Goal: Information Seeking & Learning: Learn about a topic

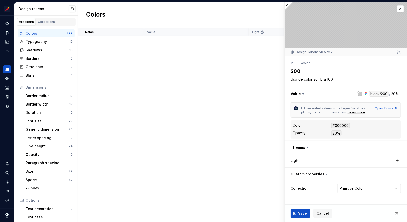
scroll to position [4123, 0]
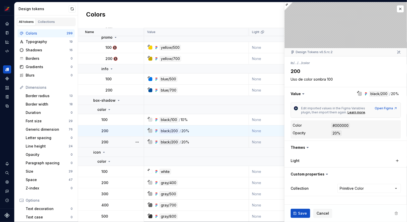
click at [120, 140] on div "200" at bounding box center [122, 142] width 42 height 5
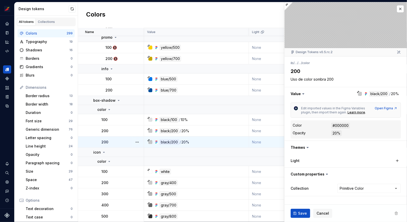
click at [120, 128] on div "200" at bounding box center [122, 130] width 42 height 5
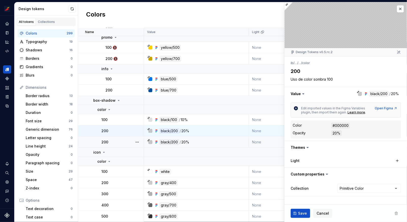
click at [122, 137] on td "200" at bounding box center [111, 142] width 66 height 11
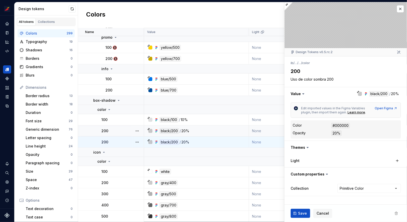
click at [121, 128] on div "200" at bounding box center [122, 130] width 42 height 5
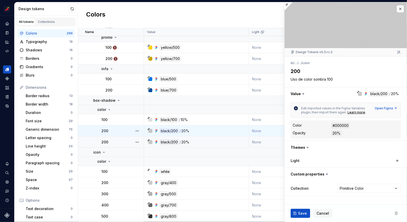
click at [127, 140] on div "200" at bounding box center [122, 142] width 42 height 5
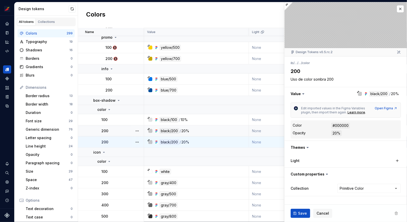
click at [399, 214] on ul "No internet connection. Reconnect to ensure all of your changes are synced. Suc…" at bounding box center [344, 218] width 125 height 8
click at [396, 213] on span at bounding box center [396, 213] width 9 height 9
click at [10, 16] on button "Expand sidebar" at bounding box center [10, 15] width 7 height 7
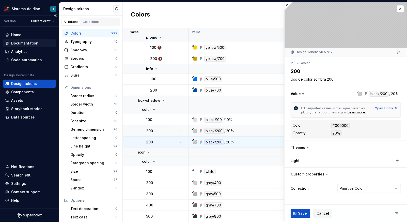
click at [30, 43] on div "Documentation" at bounding box center [24, 43] width 27 height 5
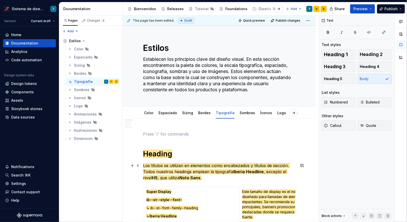
click at [191, 168] on span "Los títulos se utilizan en elementos como encabezados y títulos de sección. Tod…" at bounding box center [216, 168] width 147 height 11
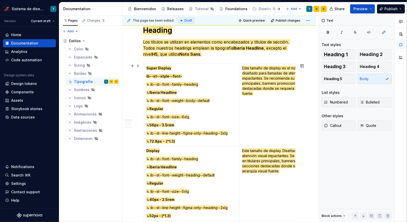
scroll to position [82, 0]
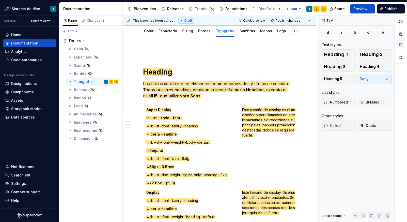
type textarea "*"
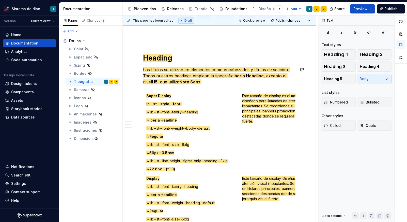
scroll to position [99, 0]
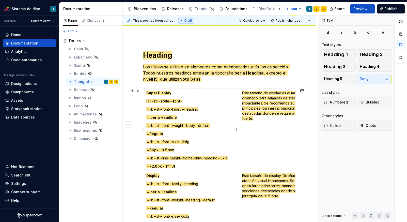
click at [157, 101] on span "ib--st--style--font-" at bounding box center [164, 101] width 36 height 4
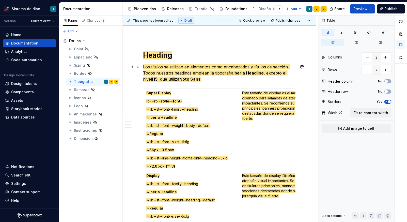
click at [162, 76] on p "Los títulos se utilizan en elementos como encabezados y títulos de sección. Tod…" at bounding box center [219, 73] width 153 height 18
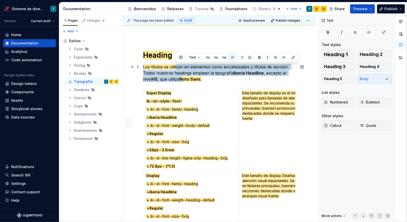
drag, startPoint x: 177, startPoint y: 69, endPoint x: 175, endPoint y: 66, distance: 3.8
click at [175, 66] on p "Los títulos se utilizan en elementos como encabezados y títulos de sección. Tod…" at bounding box center [219, 73] width 153 height 18
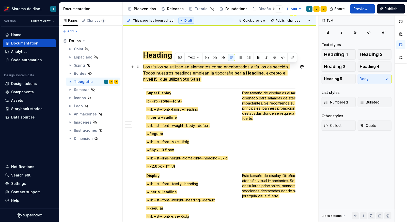
click at [208, 81] on p "Los títulos se utilizan en elementos como encabezados y títulos de sección. Tod…" at bounding box center [219, 73] width 153 height 18
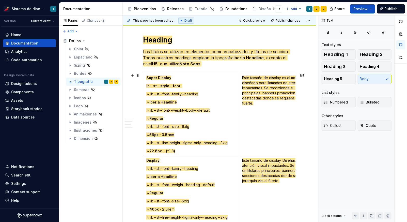
scroll to position [116, 0]
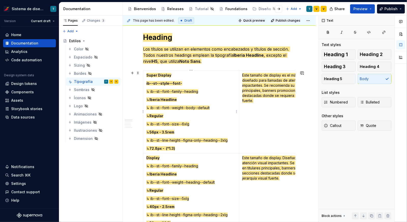
click at [173, 75] on p "Super Display" at bounding box center [191, 75] width 90 height 5
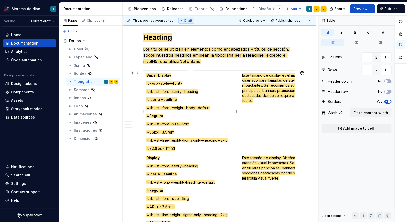
click at [176, 83] on span "ib--st--style--font-" at bounding box center [164, 83] width 36 height 4
click at [182, 84] on p "ib--st--style--font-" at bounding box center [191, 83] width 90 height 5
drag, startPoint x: 146, startPoint y: 82, endPoint x: 183, endPoint y: 85, distance: 36.7
click at [183, 85] on p "ib--st--style--font-" at bounding box center [191, 83] width 90 height 5
click at [185, 83] on p "ib--st--style--font-" at bounding box center [191, 83] width 90 height 5
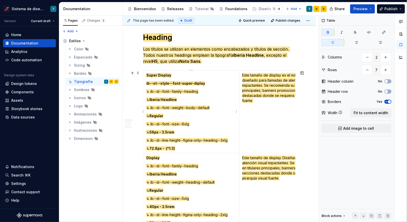
click at [180, 84] on span "ib--st--style--font-super-diplay" at bounding box center [175, 83] width 59 height 4
click at [179, 83] on span "ib--st--style--font—super-diplay" at bounding box center [176, 83] width 61 height 4
click at [180, 83] on span "ib--st--style--font—super-diplay" at bounding box center [176, 83] width 61 height 4
type textarea "*"
click at [170, 83] on span "ib--st--style--font- super-diplay" at bounding box center [176, 83] width 60 height 4
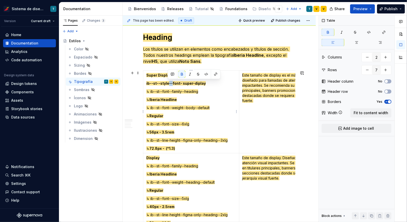
drag, startPoint x: 171, startPoint y: 83, endPoint x: 168, endPoint y: 83, distance: 3.3
click at [168, 83] on span "ib--st--style--font- super-diplay" at bounding box center [176, 83] width 60 height 4
copy span "--"
click at [179, 83] on span "ib--st--style--font- super-diplay" at bounding box center [176, 83] width 60 height 4
drag, startPoint x: 182, startPoint y: 82, endPoint x: 179, endPoint y: 82, distance: 3.1
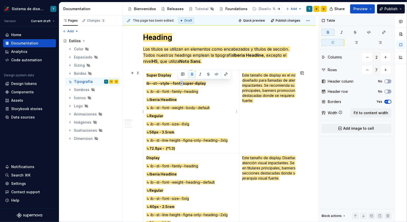
click at [179, 82] on span "ib--st--style--font- super-diplay" at bounding box center [176, 83] width 60 height 4
click at [207, 83] on p "ib--st--style--font--super-diplay" at bounding box center [191, 83] width 90 height 5
drag, startPoint x: 207, startPoint y: 83, endPoint x: 146, endPoint y: 83, distance: 60.3
click at [146, 83] on p "ib--st--style--font--super-diplay" at bounding box center [191, 83] width 90 height 5
copy span "ib--st--style--font--super-diplay"
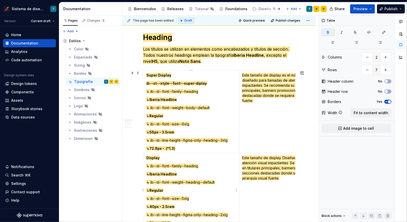
click at [164, 158] on p "Display" at bounding box center [191, 157] width 90 height 5
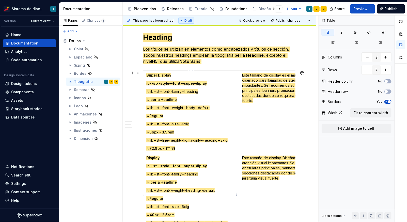
click at [193, 166] on span "ib--st--style--font--super-diplay" at bounding box center [176, 166] width 61 height 4
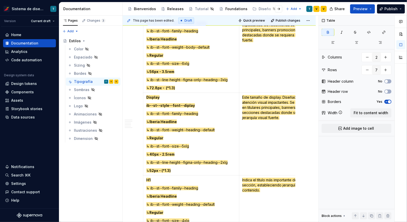
scroll to position [185, 0]
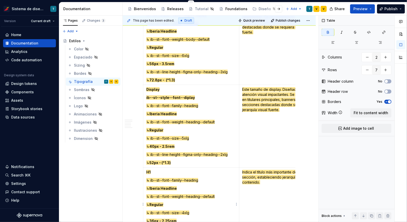
click at [158, 174] on p "H1" at bounding box center [191, 172] width 90 height 5
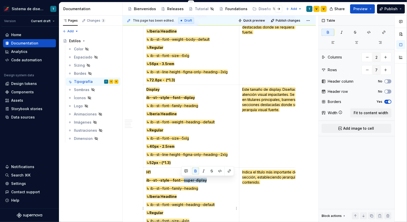
drag, startPoint x: 182, startPoint y: 180, endPoint x: 205, endPoint y: 181, distance: 23.2
click at [205, 181] on p "ib--st--style--font--super-diplay" at bounding box center [191, 180] width 90 height 5
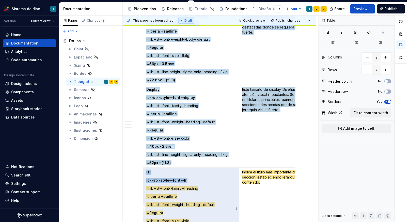
drag, startPoint x: 200, startPoint y: 181, endPoint x: 142, endPoint y: 178, distance: 57.5
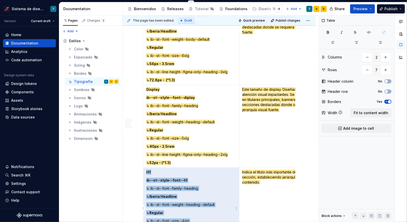
click at [170, 179] on span "ib--st--style--font--h1" at bounding box center [166, 180] width 41 height 4
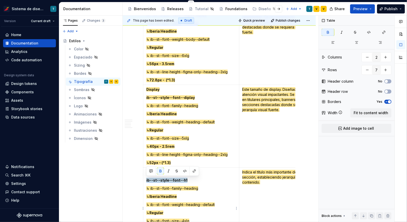
drag, startPoint x: 186, startPoint y: 179, endPoint x: 146, endPoint y: 179, distance: 39.7
click at [146, 179] on p "ib--st--style--font--h1" at bounding box center [191, 180] width 90 height 5
copy span "ib--st--style--font--h1"
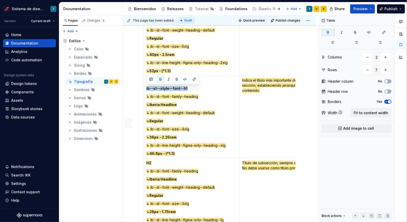
scroll to position [279, 0]
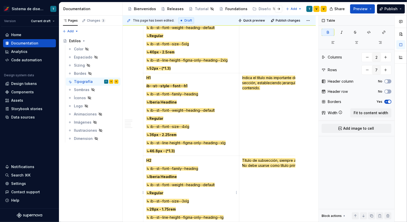
click at [160, 161] on p "H2" at bounding box center [191, 160] width 90 height 5
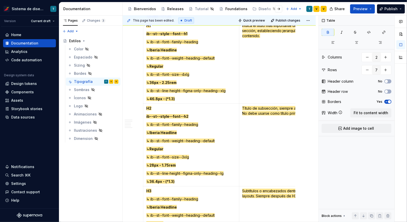
scroll to position [337, 0]
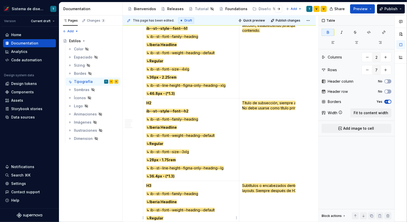
click at [152, 186] on p "H3" at bounding box center [191, 185] width 90 height 5
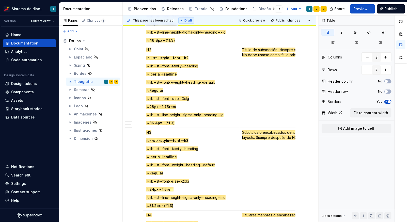
scroll to position [434, 0]
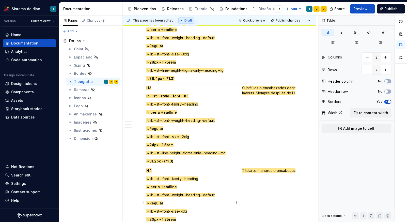
click at [158, 170] on p "H4" at bounding box center [191, 170] width 90 height 5
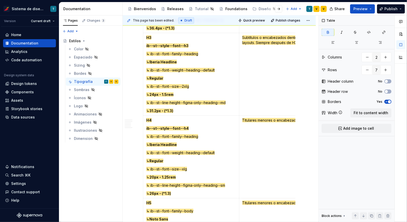
scroll to position [496, 0]
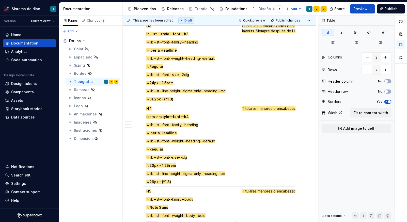
click at [157, 190] on p "H5" at bounding box center [191, 191] width 90 height 5
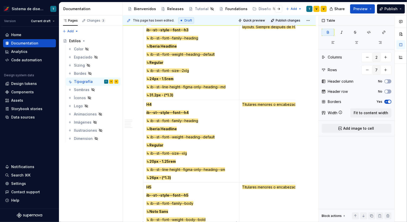
click at [187, 189] on td "H5 ib--st--style--font--h5 ↳ ib--st--font--family--body ↳ Noto Sans ↳ ib--st--f…" at bounding box center [191, 224] width 96 height 83
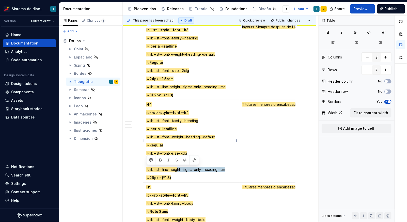
drag, startPoint x: 183, startPoint y: 172, endPoint x: 178, endPoint y: 169, distance: 6.1
click at [179, 169] on td "H4 ib--st--style--font--h4 ↳ ib--st--font--family--heading ↳ Iberia Headline ↳ …" at bounding box center [191, 141] width 96 height 83
click at [197, 194] on p "ib--st--style--font--h5" at bounding box center [191, 195] width 90 height 5
drag, startPoint x: 198, startPoint y: 168, endPoint x: 193, endPoint y: 168, distance: 5.6
click at [193, 168] on span "↳ ib--st--line-height--figma-only--heading--sm" at bounding box center [185, 169] width 79 height 4
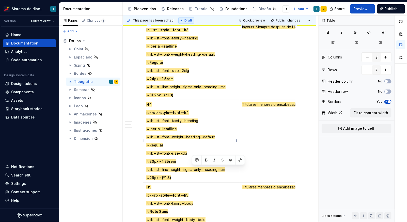
click at [195, 175] on p "↳ 26px - (*1.3)" at bounding box center [191, 177] width 90 height 5
drag, startPoint x: 203, startPoint y: 169, endPoint x: 185, endPoint y: 169, distance: 18.8
click at [185, 169] on span "↳ ib--st--line-height--figma-only--heading--sm" at bounding box center [185, 169] width 79 height 4
click at [213, 169] on p "↳ ib--st--line-height--heading--sm" at bounding box center [191, 169] width 90 height 5
click at [203, 176] on p "↳ 26px - (*1.3)" at bounding box center [191, 177] width 90 height 5
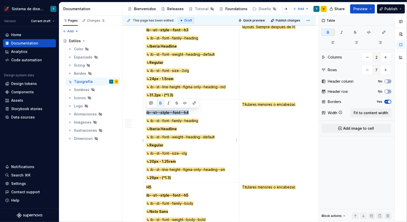
drag, startPoint x: 189, startPoint y: 111, endPoint x: 145, endPoint y: 111, distance: 44.0
click at [145, 111] on td "H4 ib--st--style--font--h4 ↳ ib--st--font--family--heading ↳ Iberia Headline ↳ …" at bounding box center [191, 141] width 96 height 83
copy span "ib--st--style--font--h4"
click at [161, 185] on p "H5" at bounding box center [191, 187] width 90 height 5
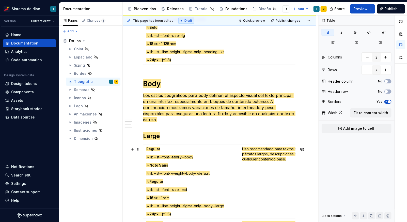
scroll to position [706, 0]
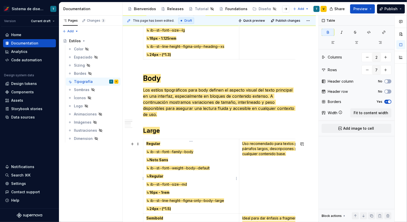
type input "3"
click at [169, 146] on p "Regular" at bounding box center [191, 143] width 90 height 5
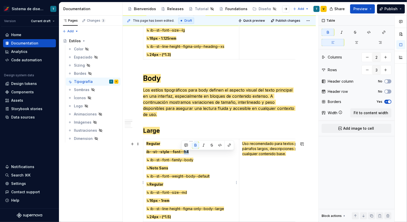
drag, startPoint x: 182, startPoint y: 154, endPoint x: 187, endPoint y: 154, distance: 4.6
click at [187, 154] on p "ib--st--style--font--h4" at bounding box center [191, 151] width 90 height 5
click at [175, 154] on span "ib--st--style--font--body—large—regular" at bounding box center [184, 152] width 76 height 4
click at [192, 154] on span "ib--st--style--font--body—large—regular" at bounding box center [184, 152] width 76 height 4
drag, startPoint x: 182, startPoint y: 154, endPoint x: 178, endPoint y: 154, distance: 3.8
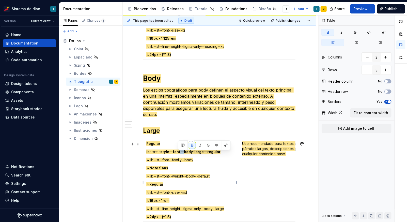
click at [178, 154] on span "ib--st--style--font--body-large—regular" at bounding box center [183, 152] width 74 height 4
copy span "--"
drag, startPoint x: 203, startPoint y: 154, endPoint x: 200, endPoint y: 154, distance: 3.3
click at [200, 154] on span "ib--st--style--font--body-large—regular" at bounding box center [183, 152] width 74 height 4
click at [196, 154] on span "ib--st--style--font--body-large--regular" at bounding box center [183, 152] width 74 height 4
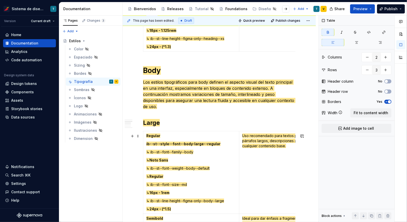
scroll to position [717, 0]
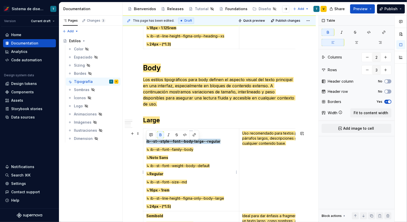
drag, startPoint x: 218, startPoint y: 143, endPoint x: 146, endPoint y: 143, distance: 72.0
click at [146, 143] on td "Regular ib--st--style--font--body-large--regular ↳ ib--st--font--family--body ↳…" at bounding box center [191, 170] width 96 height 83
copy span "ib--st--style--font--body-large--regular"
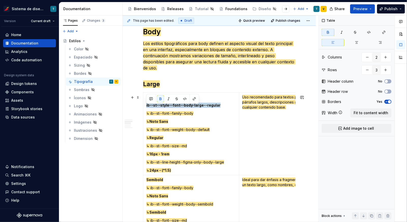
scroll to position [755, 0]
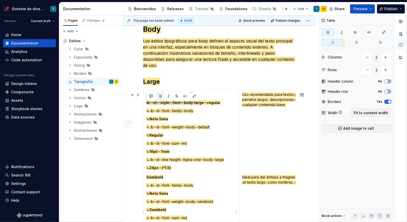
click at [172, 179] on p "Semibold" at bounding box center [191, 177] width 90 height 5
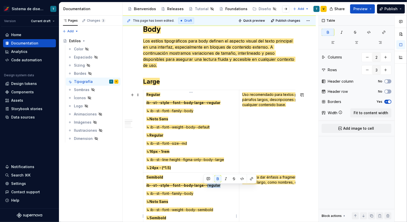
drag, startPoint x: 203, startPoint y: 187, endPoint x: 217, endPoint y: 188, distance: 13.5
click at [217, 188] on p "ib--st--style--font--body-large--regular" at bounding box center [191, 185] width 90 height 5
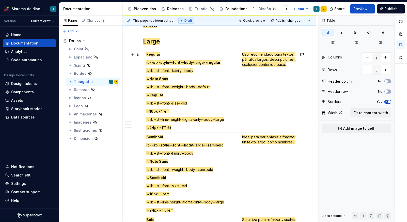
scroll to position [843, 0]
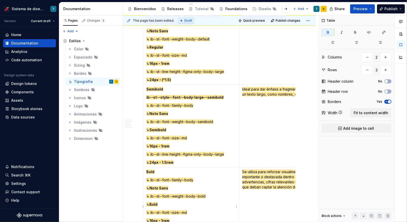
click at [168, 174] on p "Bold" at bounding box center [191, 171] width 90 height 5
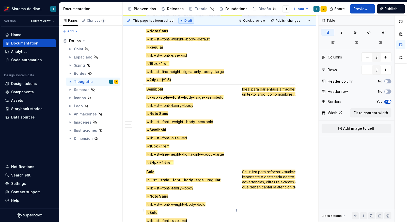
click at [212, 182] on span "ib--st--style--font--body-large--regular" at bounding box center [183, 180] width 74 height 4
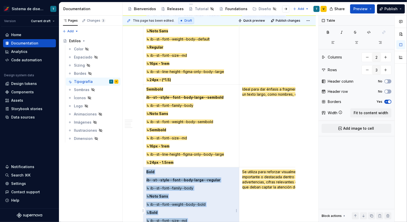
click at [212, 182] on span "ib--st--style--font--body-large--regular" at bounding box center [183, 180] width 74 height 4
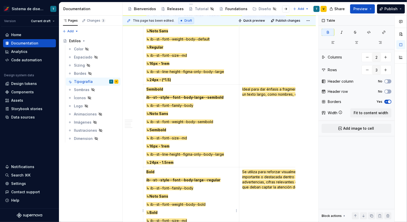
click at [205, 182] on span "ib--st--style--font--body-large--regular" at bounding box center [183, 180] width 74 height 4
drag, startPoint x: 204, startPoint y: 182, endPoint x: 220, endPoint y: 182, distance: 16.0
click at [220, 182] on p "ib--st--style--font--body-large--regular" at bounding box center [191, 180] width 90 height 5
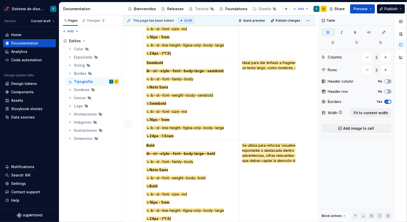
scroll to position [873, 0]
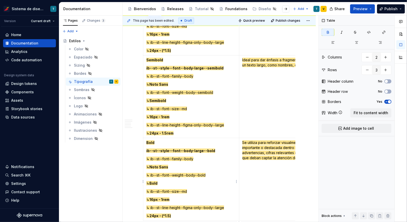
click at [170, 194] on span "↳ ib--st--font--size--md" at bounding box center [166, 191] width 41 height 4
drag, startPoint x: 192, startPoint y: 195, endPoint x: 145, endPoint y: 195, distance: 46.8
click at [145, 195] on td "Bold ib--st--style--font--body-large--bold ↳ ib--st--font--family--body ↳ Noto …" at bounding box center [191, 179] width 96 height 83
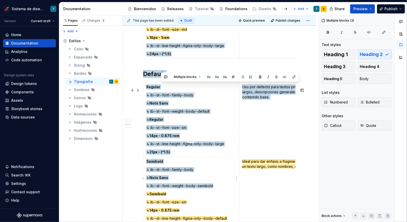
drag, startPoint x: 179, startPoint y: 203, endPoint x: 163, endPoint y: 183, distance: 25.5
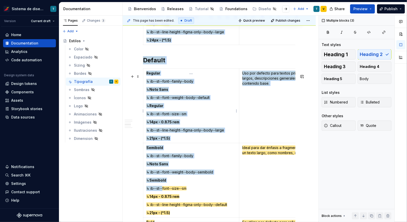
scroll to position [976, 0]
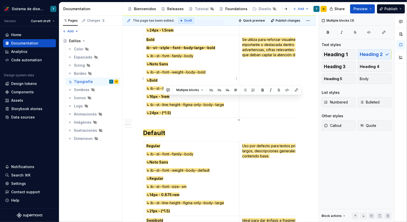
click at [165, 97] on p "↳ 16px - 1rem" at bounding box center [191, 96] width 90 height 5
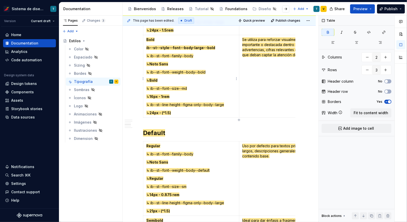
click at [176, 98] on p "↳ 16px - 1rem" at bounding box center [191, 96] width 90 height 5
drag, startPoint x: 155, startPoint y: 98, endPoint x: 163, endPoint y: 98, distance: 7.9
click at [163, 98] on span "16px - 1rem" at bounding box center [160, 96] width 20 height 4
click at [167, 99] on span "16px - 1rem" at bounding box center [160, 96] width 20 height 4
drag, startPoint x: 166, startPoint y: 99, endPoint x: 177, endPoint y: 99, distance: 11.0
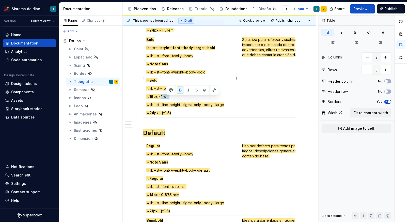
click at [177, 99] on p "↳ 16px - 1rem" at bounding box center [191, 96] width 90 height 5
click at [191, 99] on p "↳ 16px - 1rem" at bounding box center [191, 96] width 90 height 5
drag, startPoint x: 193, startPoint y: 93, endPoint x: 149, endPoint y: 90, distance: 44.1
click at [149, 90] on p "↳ ib--st--font--size--md" at bounding box center [191, 88] width 90 height 5
drag, startPoint x: 172, startPoint y: 99, endPoint x: 158, endPoint y: 98, distance: 14.3
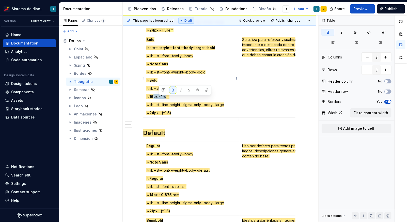
click at [158, 98] on span "16px - 1rem" at bounding box center [160, 96] width 20 height 4
click at [180, 99] on p "↳ 16px - 1rem" at bounding box center [191, 96] width 90 height 5
drag, startPoint x: 196, startPoint y: 91, endPoint x: 150, endPoint y: 92, distance: 46.1
click at [150, 91] on p "↳ ib--st--font--size--md" at bounding box center [191, 88] width 90 height 5
click at [182, 96] on td "Bold ib--st--style--font--body-large--bold ↳ ib--st--font--family--body ↳ Noto …" at bounding box center [191, 76] width 96 height 83
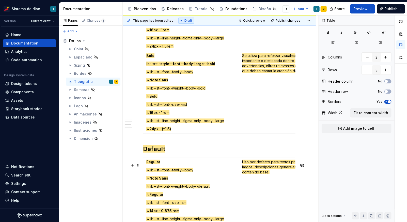
scroll to position [957, 0]
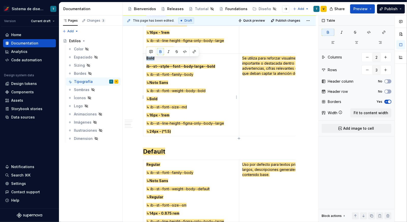
drag, startPoint x: 164, startPoint y: 60, endPoint x: 146, endPoint y: 60, distance: 18.3
click at [146, 60] on td "Bold ib--st--style--font--body-large--bold ↳ ib--st--font--family--body ↳ Noto …" at bounding box center [191, 95] width 96 height 83
click at [209, 101] on p "↳ Bold" at bounding box center [191, 98] width 90 height 5
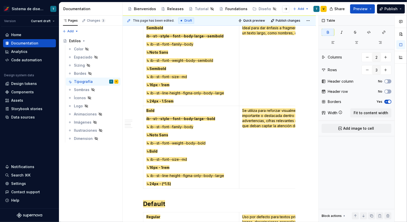
scroll to position [892, 0]
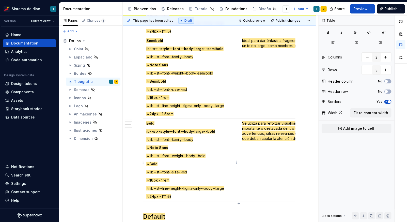
click at [204, 139] on p "↳ ib--st--font--family--body" at bounding box center [191, 139] width 90 height 5
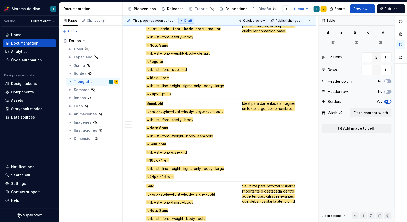
scroll to position [785, 0]
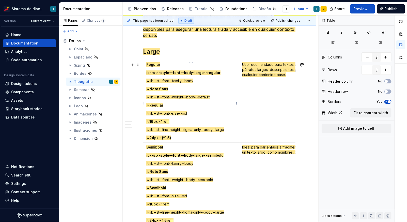
click at [156, 83] on span "↳ ib--st--font--family--body" at bounding box center [169, 81] width 47 height 4
click at [172, 99] on span "↳ ib--st--font--weight--body--default" at bounding box center [177, 97] width 63 height 4
click at [176, 115] on span "↳ ib--st--font--size--md" at bounding box center [166, 113] width 41 height 4
click at [200, 132] on span "↳ ib--st--line-height--figma-only--body--large" at bounding box center [185, 129] width 78 height 4
click at [191, 83] on span "↳ ib--st--font--family--body" at bounding box center [169, 81] width 47 height 4
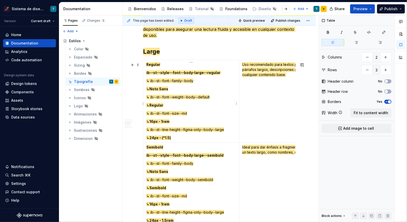
click at [197, 99] on span "↳ ib--st--font--weight--body--default" at bounding box center [177, 97] width 63 height 4
click at [183, 115] on span "↳ ib--st--font--size--md" at bounding box center [166, 113] width 41 height 4
click at [194, 132] on span "↳ ib--st--line-height--figma-only--body--large" at bounding box center [185, 129] width 78 height 4
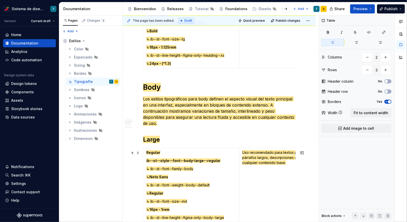
scroll to position [711, 0]
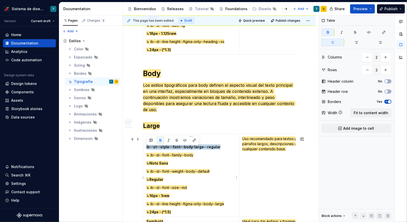
drag, startPoint x: 217, startPoint y: 149, endPoint x: 146, endPoint y: 146, distance: 70.8
click at [146, 146] on td "Regular ib--st--style--font--body-large--regular ↳ ib--st--font--family--body ↳…" at bounding box center [191, 175] width 96 height 83
copy span "ib--st--style--font--body-large--regular"
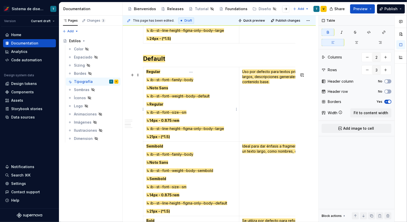
scroll to position [1048, 0]
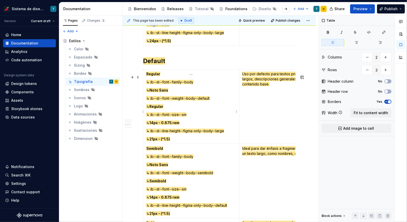
click at [201, 82] on td "Regular ↳ ib--st--font--family--body ↳ Noto Sans ↳ ib--st--font--weight--body--…" at bounding box center [191, 106] width 96 height 75
click at [177, 77] on p "Regular" at bounding box center [191, 73] width 90 height 5
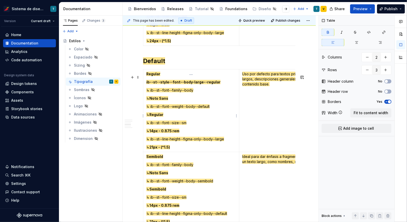
click at [196, 84] on span "ib--st--style--font--body-large--regular" at bounding box center [183, 82] width 74 height 4
click at [218, 84] on span "ib--st--style--font--body-default--regular" at bounding box center [185, 82] width 78 height 4
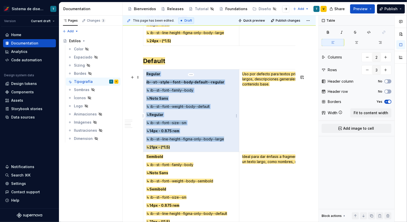
click at [223, 85] on p "ib--st--style--font--body-default--regular" at bounding box center [191, 82] width 90 height 5
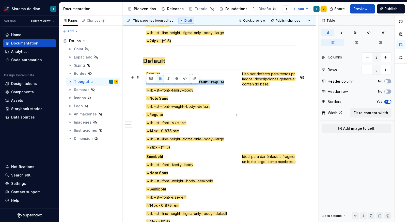
drag, startPoint x: 222, startPoint y: 87, endPoint x: 145, endPoint y: 86, distance: 76.3
click at [145, 86] on td "Regular ib--st--style--font--body-default--regular ↳ ib--st--font--family--body…" at bounding box center [191, 110] width 96 height 83
copy span "ib--st--style--font--body-default--regular"
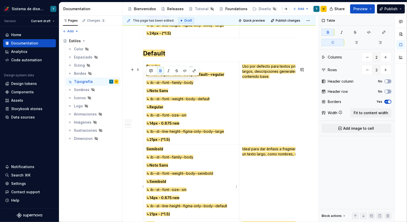
click at [176, 152] on p "Semibold" at bounding box center [191, 148] width 90 height 5
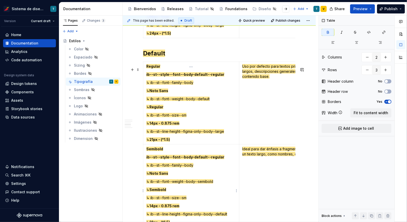
click at [198, 159] on span "ib--st--style--font--body-default--regular" at bounding box center [185, 157] width 78 height 4
click at [216, 168] on p "↳ ib--st--font--family--body" at bounding box center [191, 165] width 90 height 5
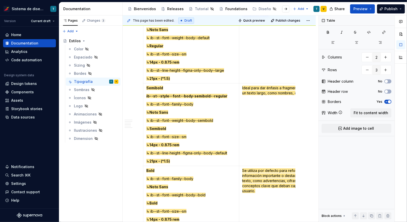
scroll to position [1122, 0]
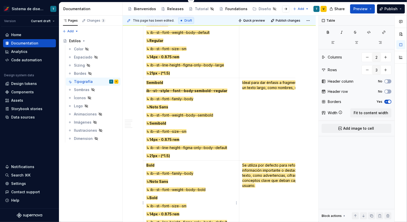
click at [171, 168] on p "Bold" at bounding box center [191, 165] width 90 height 5
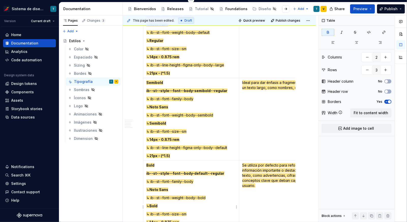
click at [197, 175] on span "ib--st--style--font--body-default--regular" at bounding box center [185, 173] width 78 height 4
click at [212, 175] on span "ib--st--style--font--body-default--regular" at bounding box center [185, 173] width 78 height 4
click at [218, 93] on span "ib--st--style--font--body-semibold--regular" at bounding box center [186, 91] width 81 height 4
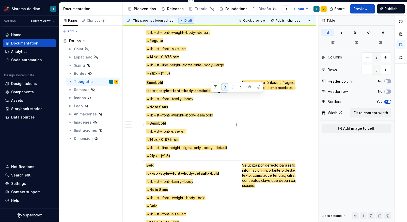
click at [218, 93] on span "ib--st--style--font--body-semibold--regular" at bounding box center [186, 91] width 81 height 4
click at [199, 93] on span "ib--st--style--font--body-semibold--semibold" at bounding box center [188, 91] width 84 height 4
click at [197, 175] on span "ib--st--style--font--body-default--bold" at bounding box center [182, 173] width 73 height 4
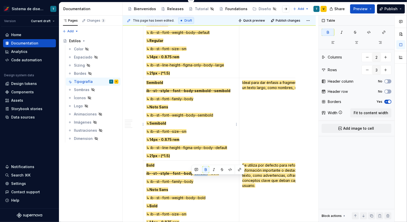
copy span "default"
click at [201, 93] on span "ib--st--style--font--body-semibold--semibold" at bounding box center [188, 91] width 84 height 4
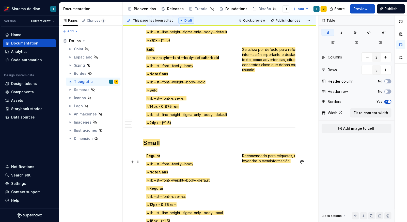
scroll to position [1245, 0]
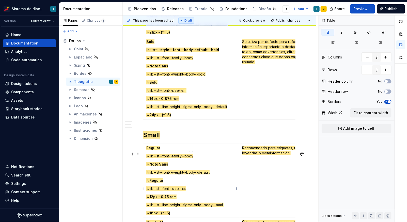
click at [172, 151] on p "Regular" at bounding box center [191, 147] width 90 height 5
click at [182, 52] on span "ib--st--style--font--body-default--bold" at bounding box center [182, 50] width 73 height 4
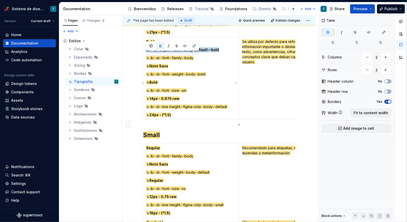
drag, startPoint x: 219, startPoint y: 55, endPoint x: 144, endPoint y: 53, distance: 74.5
click at [144, 53] on td "Bold ib--st--style--font--body-default--bold ↳ ib--st--font--family--body ↳ Not…" at bounding box center [191, 78] width 96 height 83
copy span "ib--st--style--font--body-default--bold"
click at [165, 151] on p "Regular" at bounding box center [191, 147] width 90 height 5
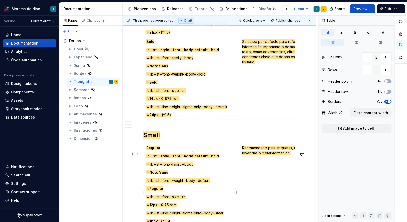
click at [200, 158] on span "ib--st--style--font--body-default--bold" at bounding box center [182, 156] width 73 height 4
click at [207, 158] on span "ib--st--style--font--body-small--bold" at bounding box center [180, 156] width 69 height 4
click at [220, 159] on p "ib--st--style--font--body-small--bold" at bounding box center [191, 156] width 90 height 5
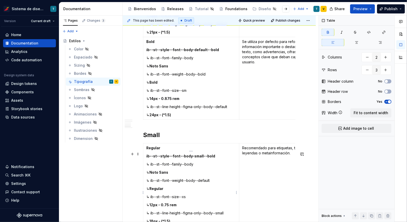
scroll to position [1296, 0]
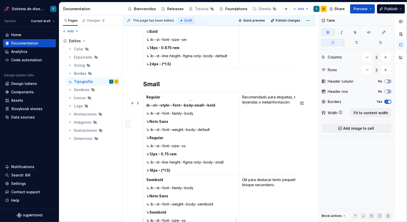
click at [176, 182] on p "Semibold" at bounding box center [191, 179] width 90 height 5
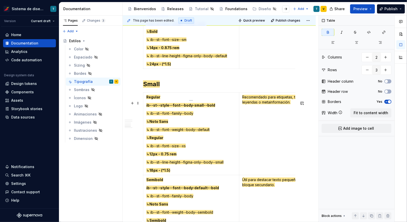
click at [199, 190] on span "ib--st--style--font--body-default--bold" at bounding box center [182, 188] width 73 height 4
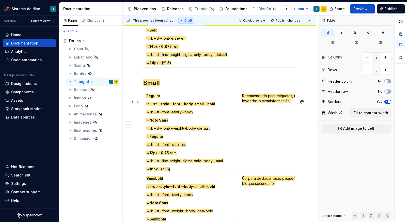
click at [204, 189] on span "ib--st--style--font--body-small--bold" at bounding box center [180, 186] width 69 height 4
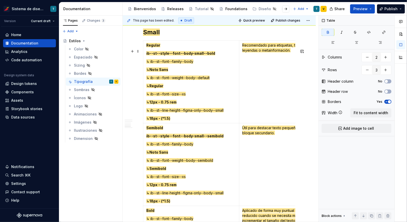
scroll to position [1359, 0]
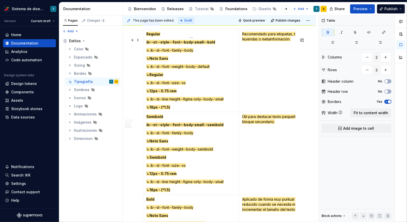
click at [164, 202] on p "Bold" at bounding box center [191, 199] width 90 height 5
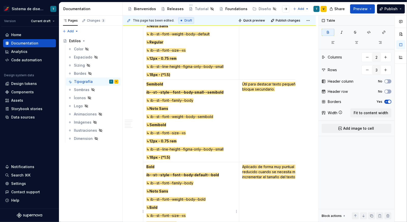
click at [198, 177] on span "ib--st--style--font--body-default--bold" at bounding box center [182, 175] width 73 height 4
click at [222, 178] on p "ib--st--style--font--body-small--bold" at bounding box center [191, 174] width 90 height 5
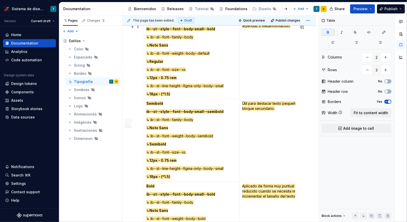
scroll to position [1364, 0]
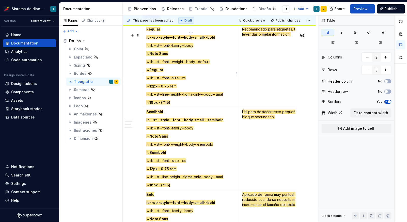
click at [210, 39] on span "ib--st--style--font--body-small--bold" at bounding box center [180, 37] width 69 height 4
click at [226, 65] on td "Regular ib--st--style--font--body-small--regular ↳ ib--st--font--family--body ↳…" at bounding box center [191, 66] width 96 height 83
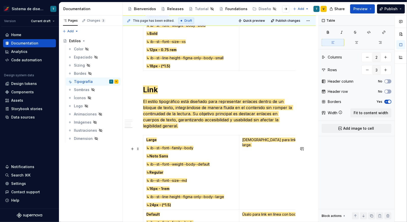
scroll to position [1576, 0]
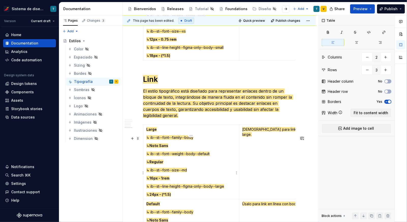
click at [178, 132] on p "Large" at bounding box center [191, 129] width 90 height 5
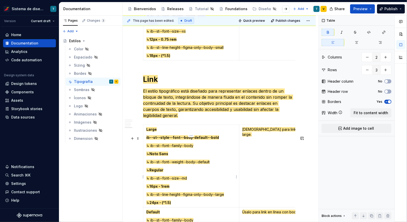
click at [186, 140] on span "ib--st--style--font--body-default--bold" at bounding box center [182, 137] width 73 height 4
drag, startPoint x: 184, startPoint y: 148, endPoint x: 204, endPoint y: 149, distance: 19.8
click at [204, 140] on span "ib--st--style--font--body-default--bold" at bounding box center [182, 137] width 73 height 4
click at [193, 140] on span "ib--st--style--font--link--bold" at bounding box center [173, 137] width 55 height 4
click at [192, 140] on span "ib--st--style--font--link--bold" at bounding box center [173, 137] width 55 height 4
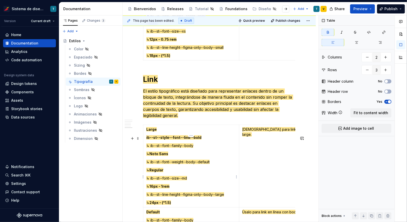
click at [190, 140] on span "ib--st--style--font--link--bold" at bounding box center [173, 137] width 55 height 4
drag, startPoint x: 191, startPoint y: 149, endPoint x: 202, endPoint y: 150, distance: 11.0
click at [202, 140] on p "ib--st--style--font--link--bold" at bounding box center [191, 137] width 90 height 5
click at [193, 140] on span "ib--st--style--font--link--large" at bounding box center [174, 137] width 57 height 4
drag, startPoint x: 194, startPoint y: 148, endPoint x: 146, endPoint y: 146, distance: 47.1
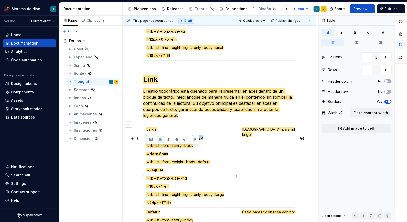
click at [146, 140] on p "ib--st--style--font--link--large" at bounding box center [191, 137] width 90 height 5
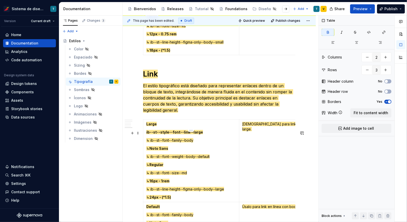
click at [169, 209] on p "Default" at bounding box center [191, 206] width 90 height 5
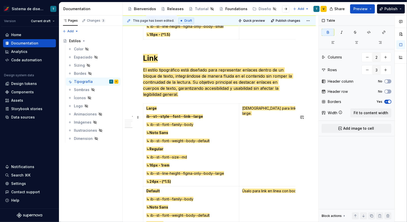
scroll to position [1611, 0]
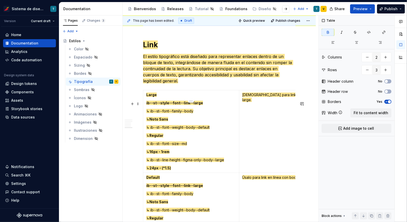
click at [197, 188] on span "ib--st--style--font--link--large" at bounding box center [174, 185] width 57 height 4
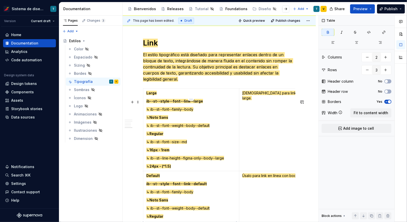
click at [223, 186] on p "ib--st--style--font--link--default" at bounding box center [191, 183] width 90 height 5
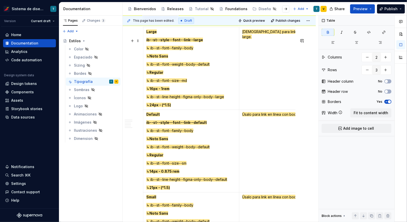
scroll to position [1676, 0]
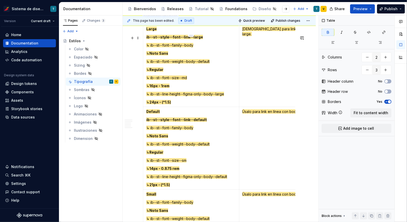
click at [168, 197] on p "Small" at bounding box center [191, 194] width 90 height 5
click at [198, 204] on span "ib--st--style--font--link--large" at bounding box center [174, 202] width 57 height 4
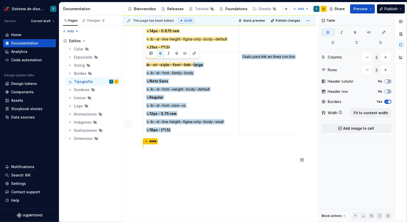
drag, startPoint x: 191, startPoint y: 212, endPoint x: 200, endPoint y: 213, distance: 9.5
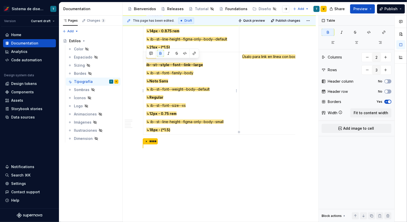
click at [197, 63] on span "ib--st--style--font--link--large" at bounding box center [174, 65] width 57 height 4
drag, startPoint x: 191, startPoint y: 62, endPoint x: 200, endPoint y: 62, distance: 8.7
click at [200, 62] on p "ib--st--style--font--link--large" at bounding box center [191, 64] width 90 height 5
click at [191, 79] on p "↳ Noto Sans" at bounding box center [191, 81] width 90 height 5
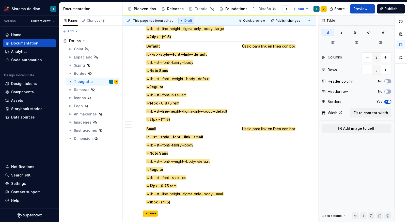
scroll to position [1747, 0]
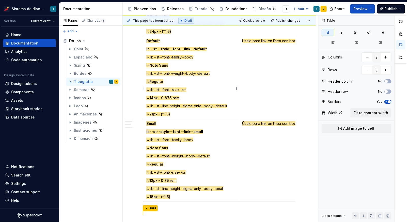
click at [170, 116] on span "21px - (*1.5)" at bounding box center [160, 114] width 21 height 4
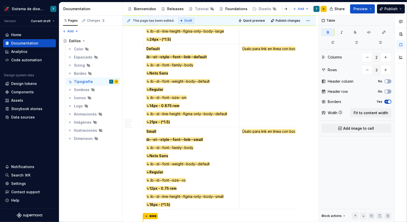
scroll to position [1737, 0]
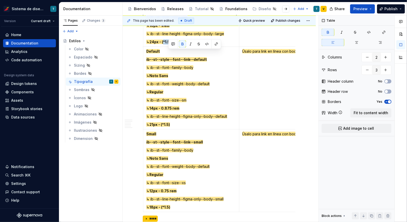
drag, startPoint x: 168, startPoint y: 53, endPoint x: 177, endPoint y: 53, distance: 8.9
click at [171, 44] on span "24px - (*1.5)" at bounding box center [161, 42] width 22 height 4
click at [185, 47] on td "Large ib--st--style--font--link--large ↳ ib--st--font--family--body ↳ Noto Sans…" at bounding box center [191, 5] width 96 height 83
drag, startPoint x: 170, startPoint y: 53, endPoint x: 173, endPoint y: 53, distance: 2.8
click at [171, 44] on span "24px - (*1.5)" at bounding box center [161, 42] width 22 height 4
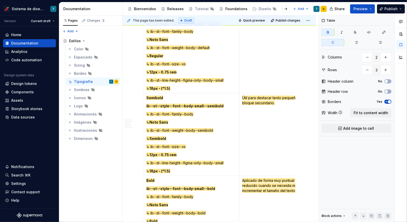
scroll to position [1375, 0]
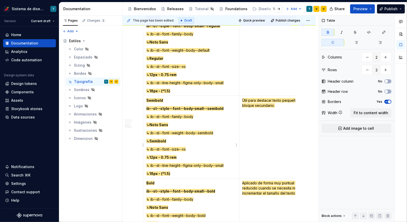
click at [206, 135] on span "↳ ib--st--font--weight--body--semibold" at bounding box center [179, 133] width 67 height 4
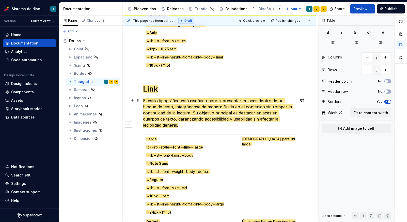
scroll to position [1524, 0]
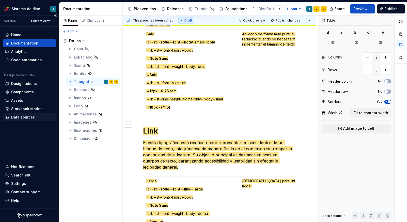
click at [21, 115] on div "Data sources" at bounding box center [23, 117] width 24 height 5
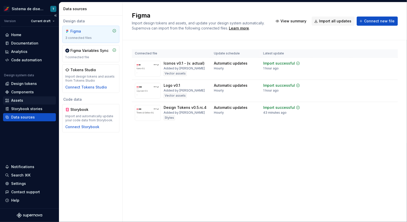
click at [22, 100] on div "Assets" at bounding box center [17, 100] width 12 height 5
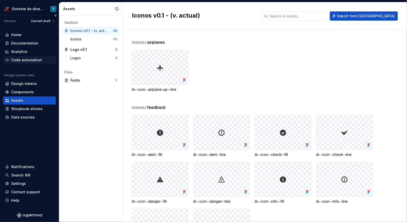
click at [28, 58] on div "Code automation" at bounding box center [26, 59] width 31 height 5
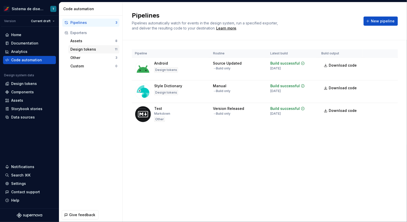
click at [87, 49] on div "Design tokens" at bounding box center [92, 49] width 45 height 5
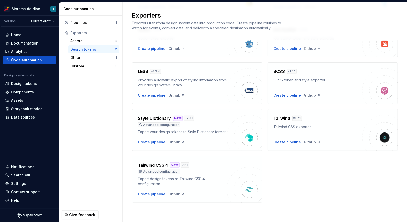
scroll to position [147, 0]
click at [149, 144] on div "Create pipeline" at bounding box center [151, 142] width 27 height 5
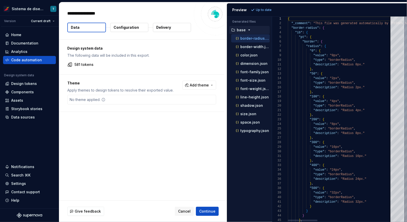
type textarea "*"
click at [253, 130] on p "typography.json" at bounding box center [255, 131] width 29 height 4
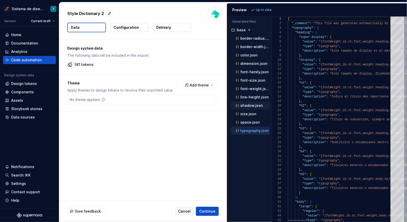
click at [257, 106] on p "shadow.json" at bounding box center [252, 106] width 23 height 4
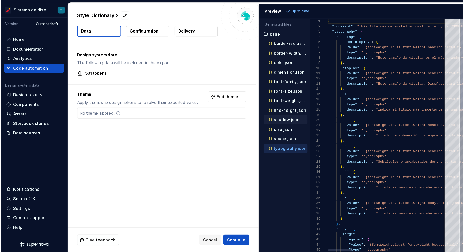
scroll to position [46, 0]
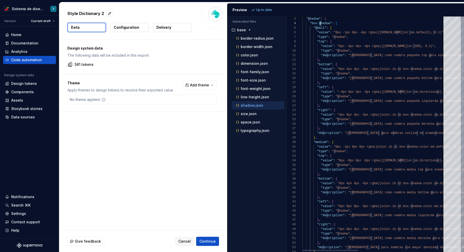
drag, startPoint x: 319, startPoint y: 24, endPoint x: 322, endPoint y: 24, distance: 2.8
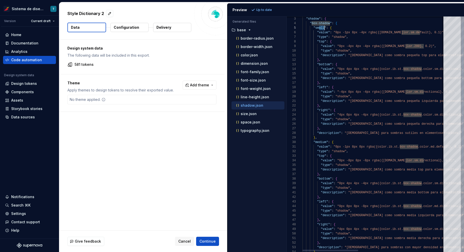
drag, startPoint x: 324, startPoint y: 28, endPoint x: 327, endPoint y: 32, distance: 4.3
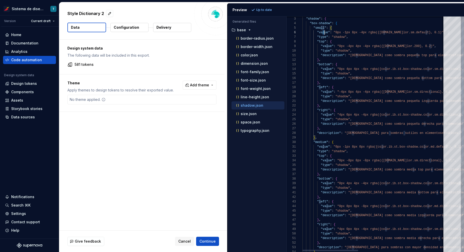
scroll to position [23, 26]
drag, startPoint x: 324, startPoint y: 34, endPoint x: 328, endPoint y: 34, distance: 3.3
drag, startPoint x: 339, startPoint y: 33, endPoint x: 368, endPoint y: 33, distance: 29.0
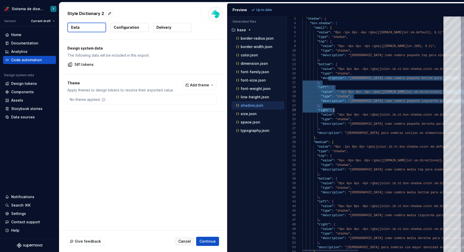
type textarea "**********"
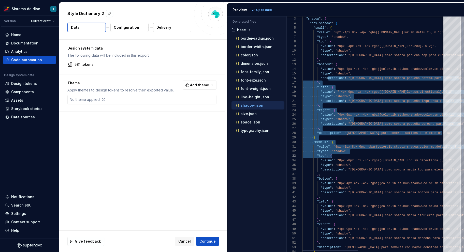
drag, startPoint x: 328, startPoint y: 82, endPoint x: 336, endPoint y: 154, distance: 72.4
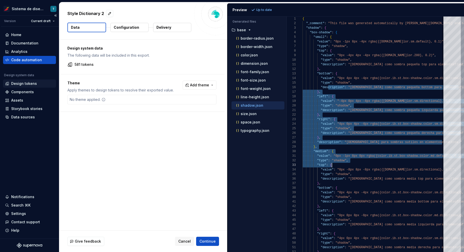
click at [30, 85] on div "Design tokens" at bounding box center [24, 83] width 26 height 5
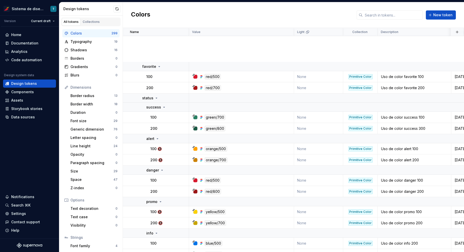
scroll to position [4093, 0]
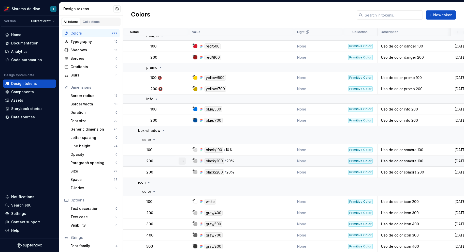
click at [184, 158] on button "button" at bounding box center [182, 161] width 7 height 7
click at [158, 160] on html "Sistema de diseño Iberia T Version Current draft Home Documentation Analytics C…" at bounding box center [232, 126] width 464 height 252
click at [160, 170] on div "200" at bounding box center [167, 172] width 42 height 5
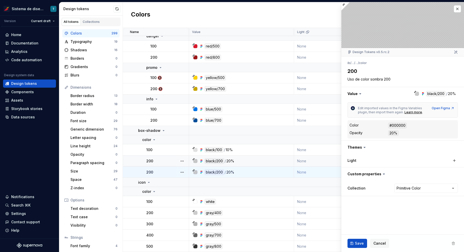
click at [165, 171] on div "200" at bounding box center [167, 172] width 42 height 5
click at [183, 170] on button "button" at bounding box center [182, 172] width 7 height 7
click at [182, 158] on html "Sistema de diseño Iberia T Version Current draft Home Documentation Analytics C…" at bounding box center [232, 126] width 464 height 252
click at [184, 158] on button "button" at bounding box center [182, 161] width 7 height 7
click at [194, 187] on span "Delete token" at bounding box center [196, 187] width 33 height 8
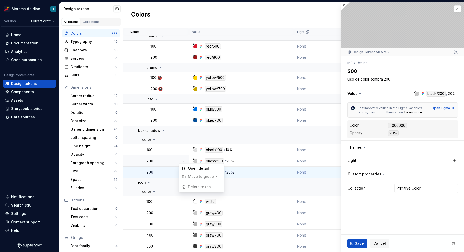
click at [164, 160] on html "Sistema de diseño Iberia T Version Current draft Home Documentation Analytics C…" at bounding box center [232, 126] width 464 height 252
click at [169, 161] on div "200" at bounding box center [167, 161] width 42 height 5
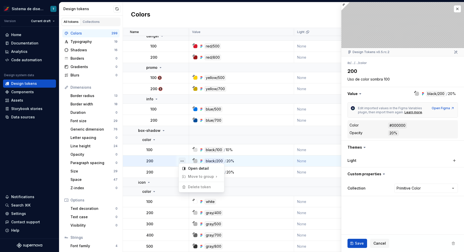
click at [183, 159] on button "button" at bounding box center [182, 161] width 7 height 7
click at [172, 167] on html "Sistema de diseño Iberia T Version Current draft Home Documentation Analytics C…" at bounding box center [232, 126] width 464 height 252
click at [182, 159] on button "button" at bounding box center [182, 161] width 7 height 7
click at [174, 169] on html "Sistema de diseño Iberia T Version Current draft Home Documentation Analytics C…" at bounding box center [232, 126] width 464 height 252
click at [182, 161] on button "button" at bounding box center [182, 161] width 7 height 7
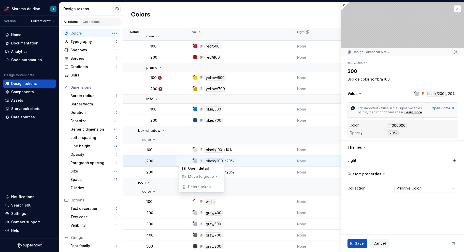
click at [172, 169] on html "Sistema de diseño Iberia T Version Current draft Home Documentation Analytics C…" at bounding box center [232, 126] width 464 height 252
click at [181, 169] on button "button" at bounding box center [182, 172] width 7 height 7
click at [26, 119] on html "Sistema de diseño Iberia T Version Current draft Home Documentation Analytics C…" at bounding box center [232, 126] width 464 height 252
click at [26, 119] on div "Data sources" at bounding box center [23, 117] width 24 height 5
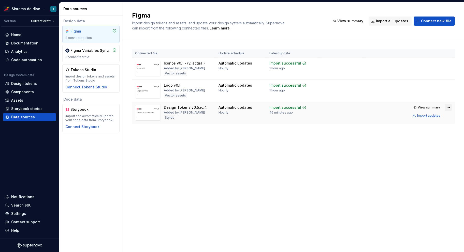
click at [407, 107] on html "Sistema de diseño Iberia T Version Current draft Home Documentation Analytics C…" at bounding box center [232, 126] width 464 height 252
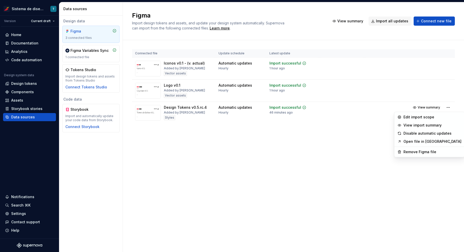
click at [26, 83] on html "Sistema de diseño Iberia T Version Current draft Home Documentation Analytics C…" at bounding box center [232, 126] width 464 height 252
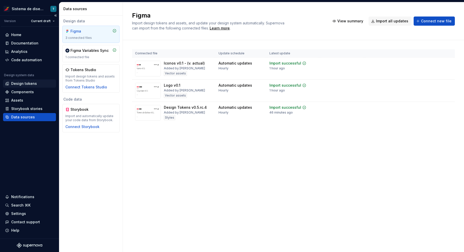
click at [21, 84] on div "Design tokens" at bounding box center [24, 83] width 26 height 5
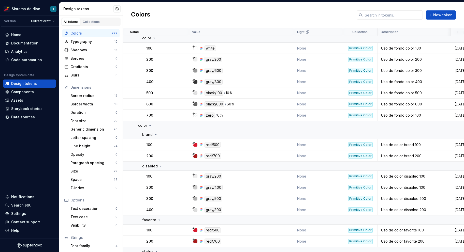
scroll to position [4093, 0]
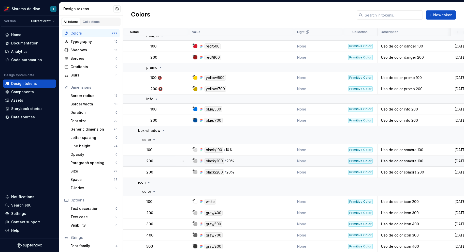
click at [164, 159] on div "200" at bounding box center [167, 161] width 42 height 5
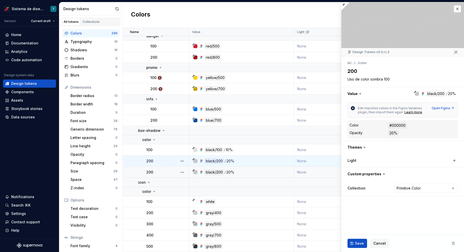
click at [163, 170] on div "200" at bounding box center [167, 172] width 42 height 5
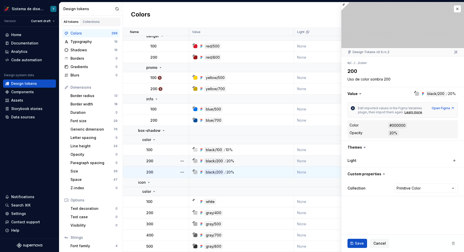
click at [165, 161] on td "200" at bounding box center [156, 161] width 66 height 11
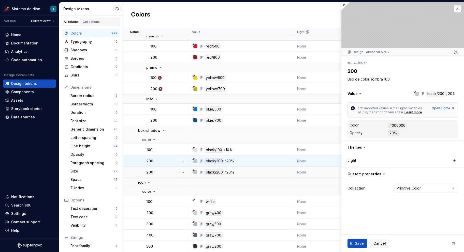
drag, startPoint x: 393, startPoint y: 79, endPoint x: 346, endPoint y: 79, distance: 46.8
click at [346, 79] on div "**********" at bounding box center [402, 127] width 123 height 143
click at [166, 170] on div "200" at bounding box center [167, 172] width 42 height 5
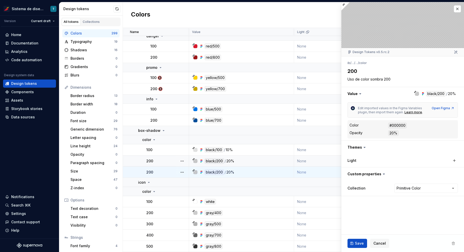
click at [165, 170] on div "200" at bounding box center [167, 172] width 42 height 5
drag, startPoint x: 390, startPoint y: 79, endPoint x: 345, endPoint y: 79, distance: 45.3
click at [345, 79] on div "**********" at bounding box center [402, 127] width 123 height 143
click at [160, 159] on div "200" at bounding box center [167, 161] width 42 height 5
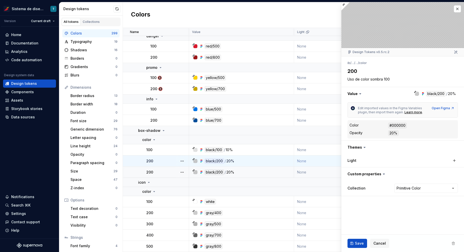
drag, startPoint x: 165, startPoint y: 168, endPoint x: 165, endPoint y: 162, distance: 6.1
click at [165, 159] on div "200" at bounding box center [167, 161] width 42 height 5
click at [162, 170] on div "200" at bounding box center [167, 172] width 42 height 5
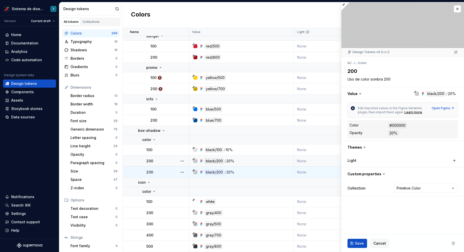
click at [162, 160] on div "200" at bounding box center [167, 161] width 42 height 5
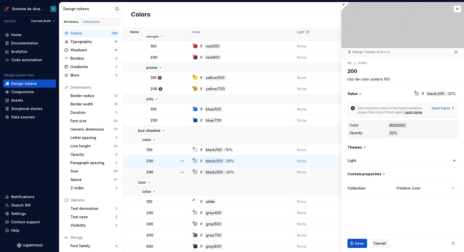
click at [160, 170] on div "200" at bounding box center [167, 172] width 42 height 5
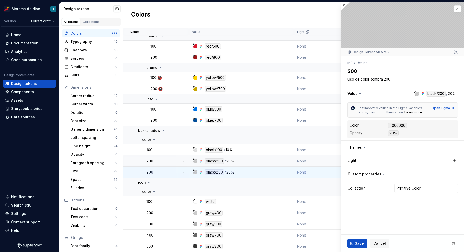
drag, startPoint x: 361, startPoint y: 80, endPoint x: 388, endPoint y: 79, distance: 27.0
click at [388, 79] on textarea "Uso de color sombra 200" at bounding box center [401, 79] width 110 height 7
click at [163, 159] on div "200" at bounding box center [167, 161] width 42 height 5
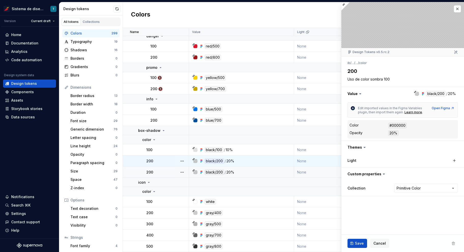
drag, startPoint x: 391, startPoint y: 80, endPoint x: 371, endPoint y: 80, distance: 20.3
click at [371, 80] on textarea "Uso de color sombra 100" at bounding box center [401, 79] width 110 height 7
drag, startPoint x: 395, startPoint y: 80, endPoint x: 366, endPoint y: 76, distance: 28.7
click at [366, 76] on textarea "Uso de color sombra 100" at bounding box center [401, 79] width 110 height 7
click at [407, 77] on textarea "Uso de color sombra 100" at bounding box center [401, 79] width 110 height 7
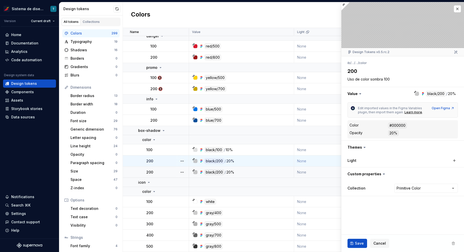
click at [164, 170] on div "200" at bounding box center [167, 172] width 42 height 5
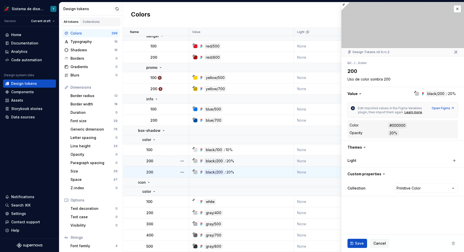
click at [168, 159] on div "200" at bounding box center [167, 161] width 42 height 5
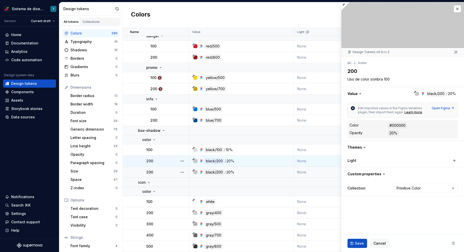
click at [168, 167] on td "200" at bounding box center [156, 172] width 66 height 11
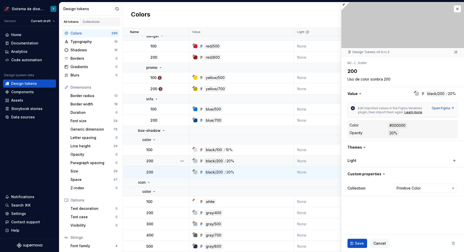
click at [168, 160] on div "200" at bounding box center [167, 161] width 42 height 5
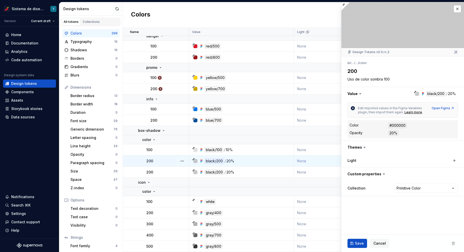
drag, startPoint x: 390, startPoint y: 78, endPoint x: 343, endPoint y: 78, distance: 46.5
click at [343, 78] on div "**********" at bounding box center [402, 127] width 123 height 143
click at [35, 43] on div "Documentation" at bounding box center [24, 43] width 27 height 5
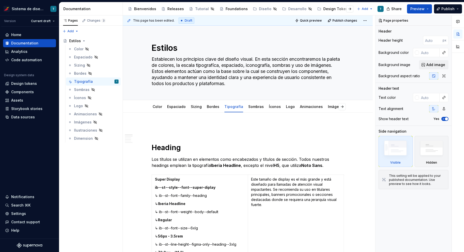
type textarea "*"
